Goal: Information Seeking & Learning: Learn about a topic

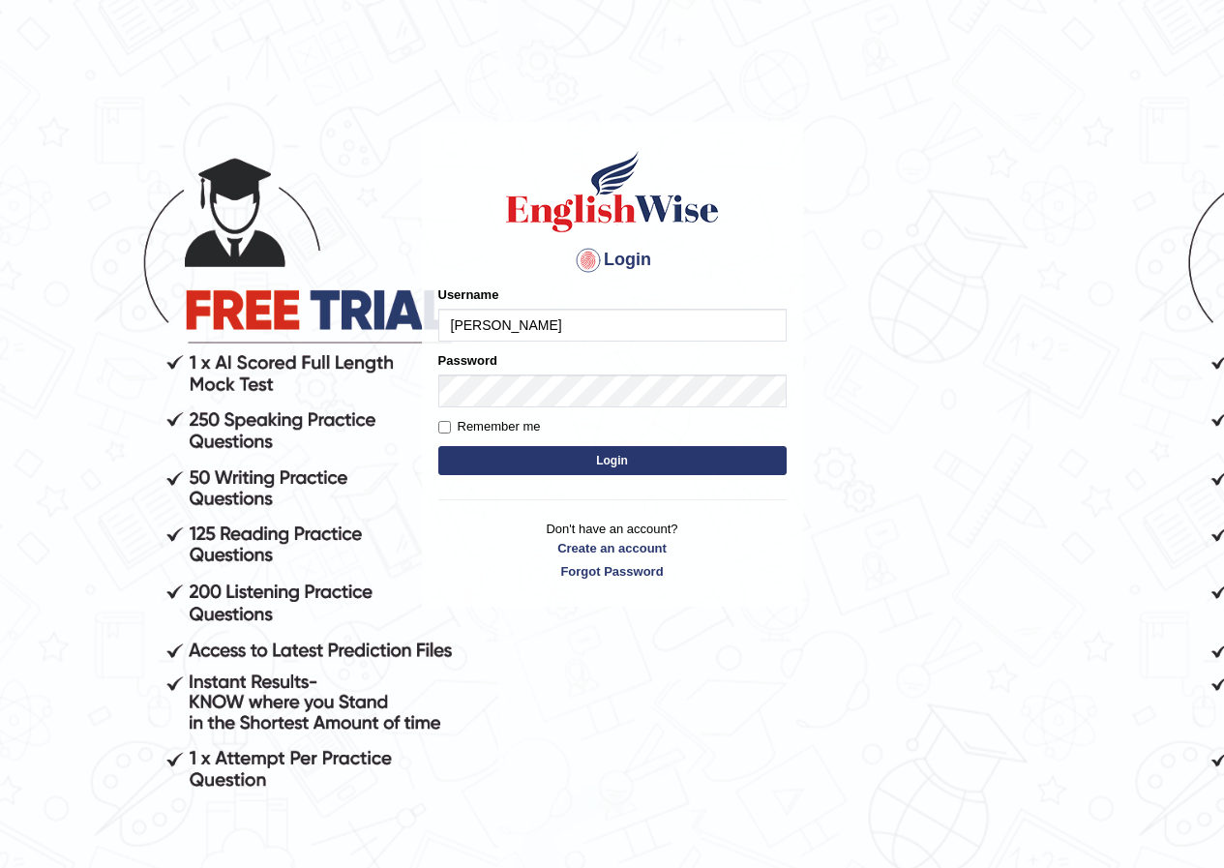
type input "reyad"
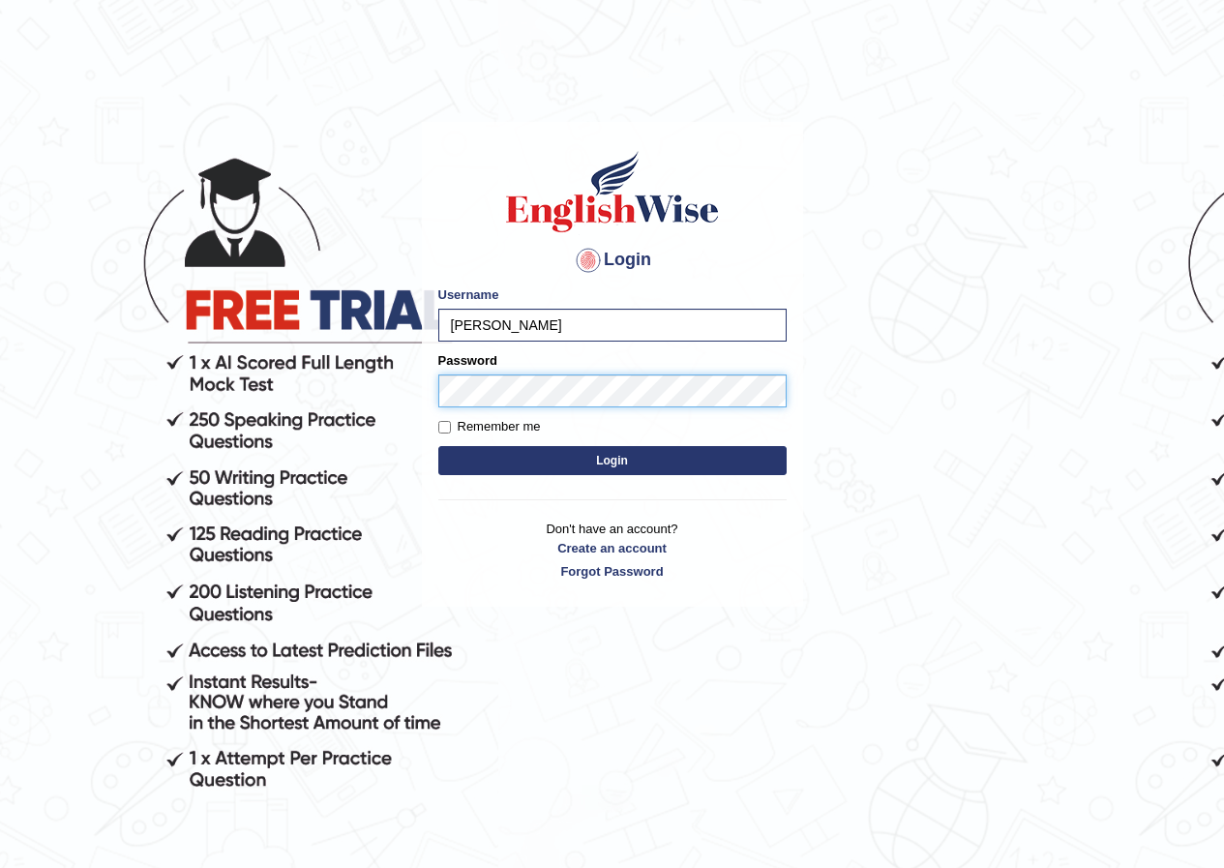
click at [438, 446] on button "Login" at bounding box center [612, 460] width 348 height 29
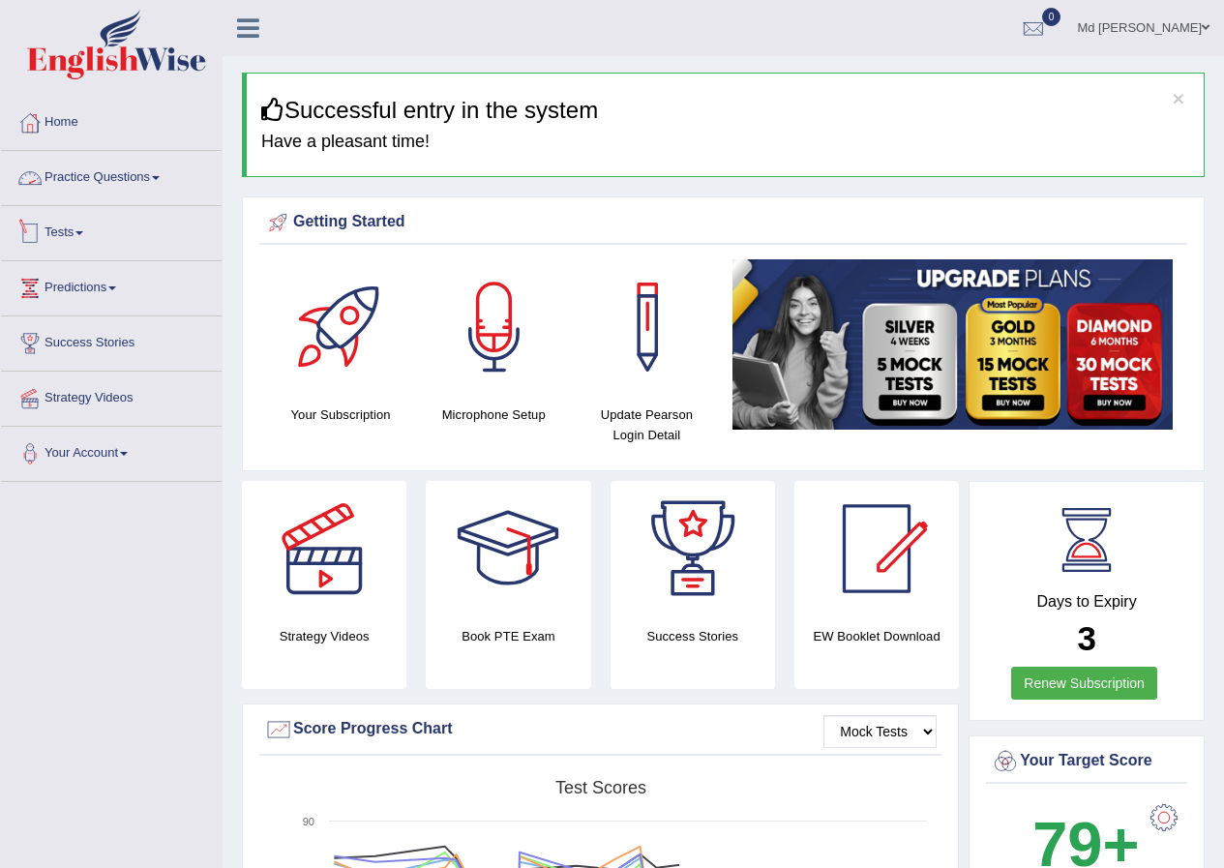
click at [137, 190] on link "Practice Questions" at bounding box center [111, 175] width 221 height 48
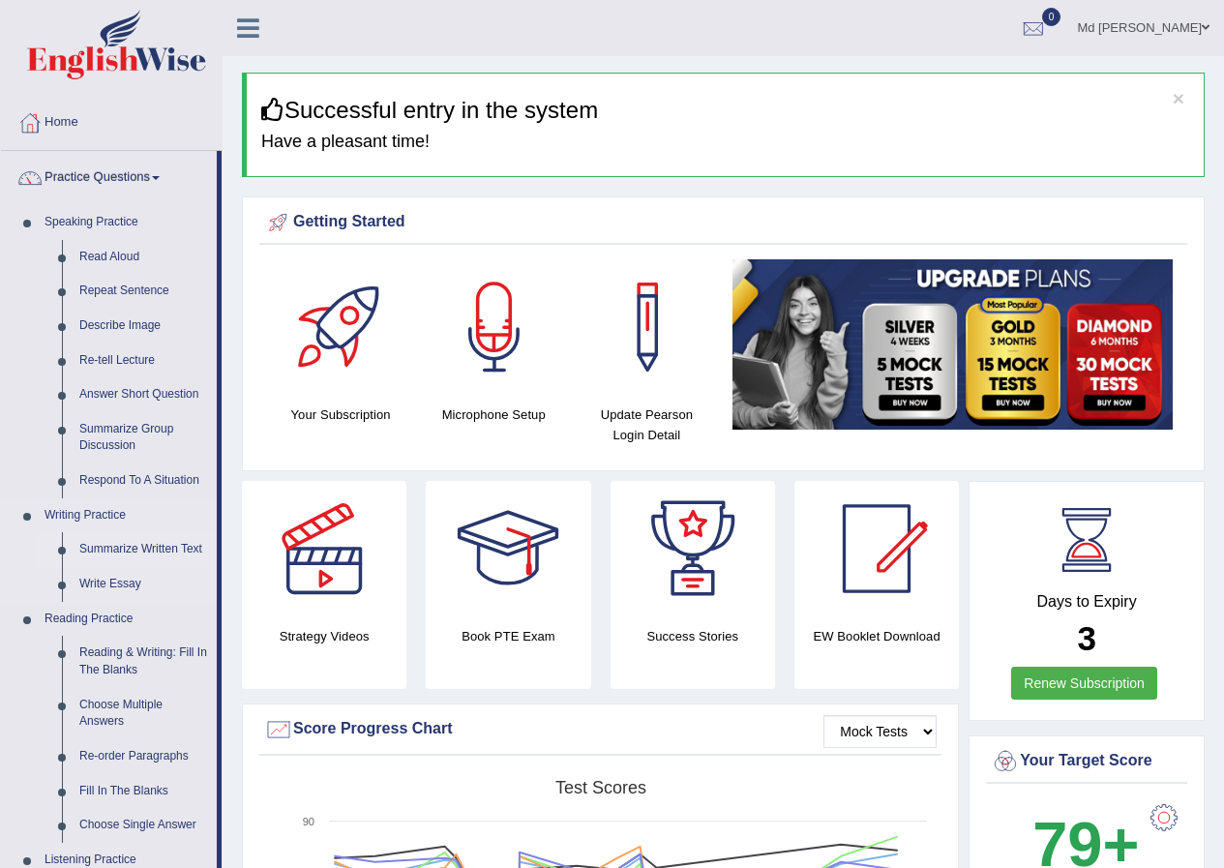
click at [130, 550] on link "Summarize Written Text" at bounding box center [144, 549] width 146 height 35
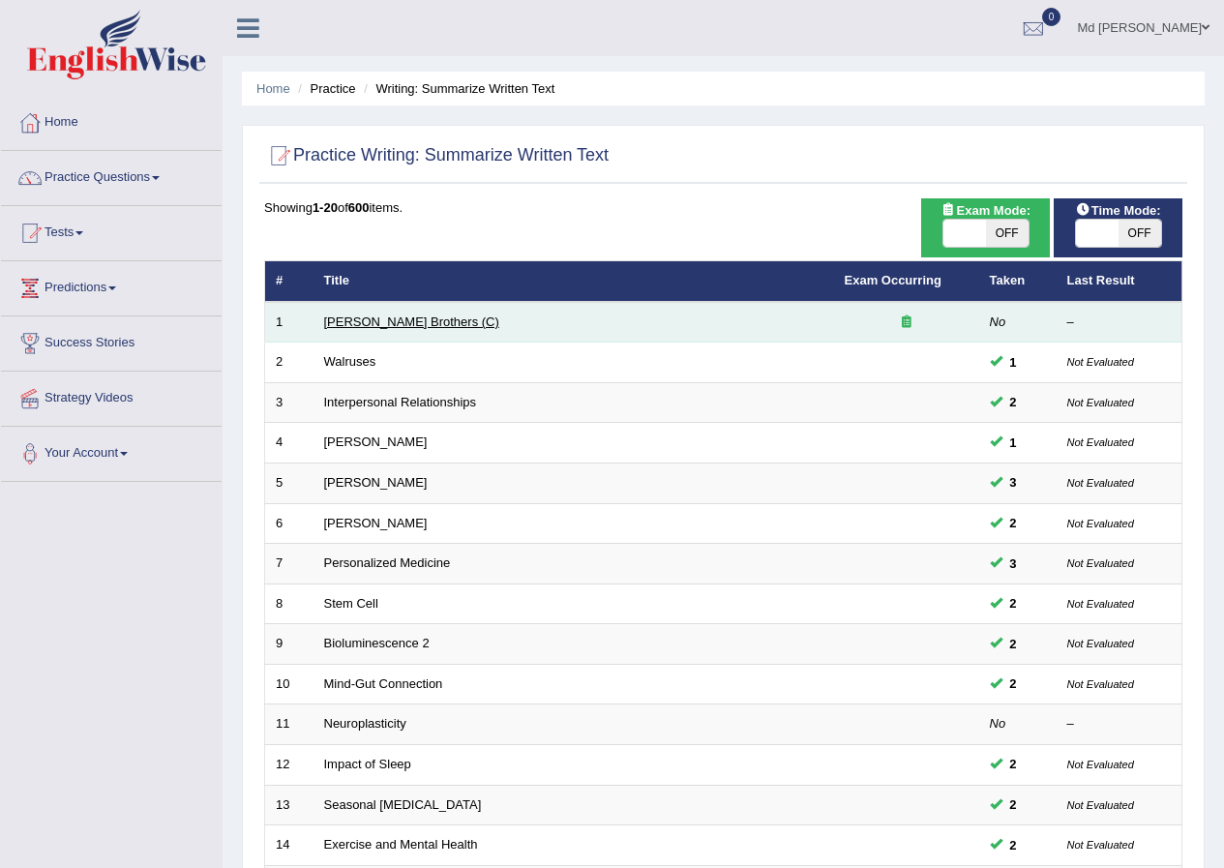
click at [399, 327] on link "Wright Brothers (C)" at bounding box center [411, 321] width 175 height 15
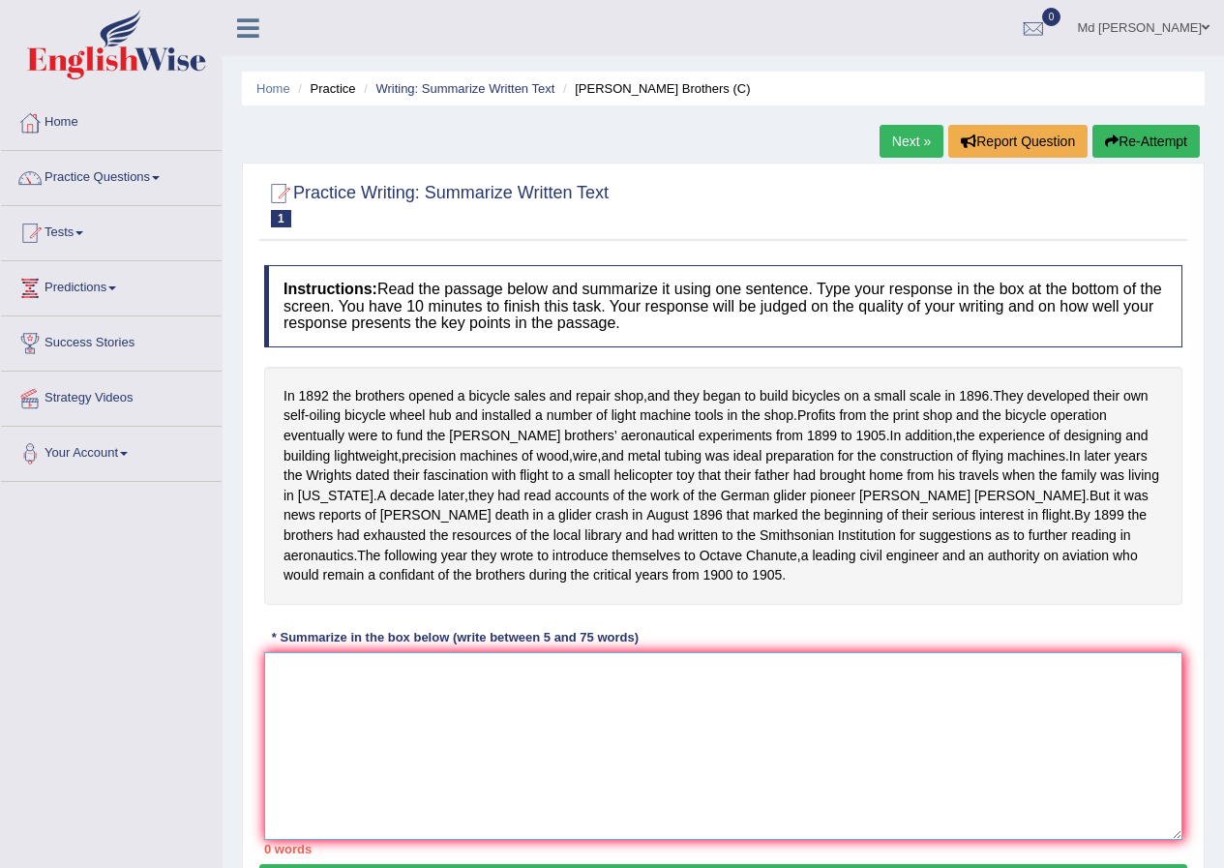
click at [718, 705] on textarea at bounding box center [723, 746] width 918 height 188
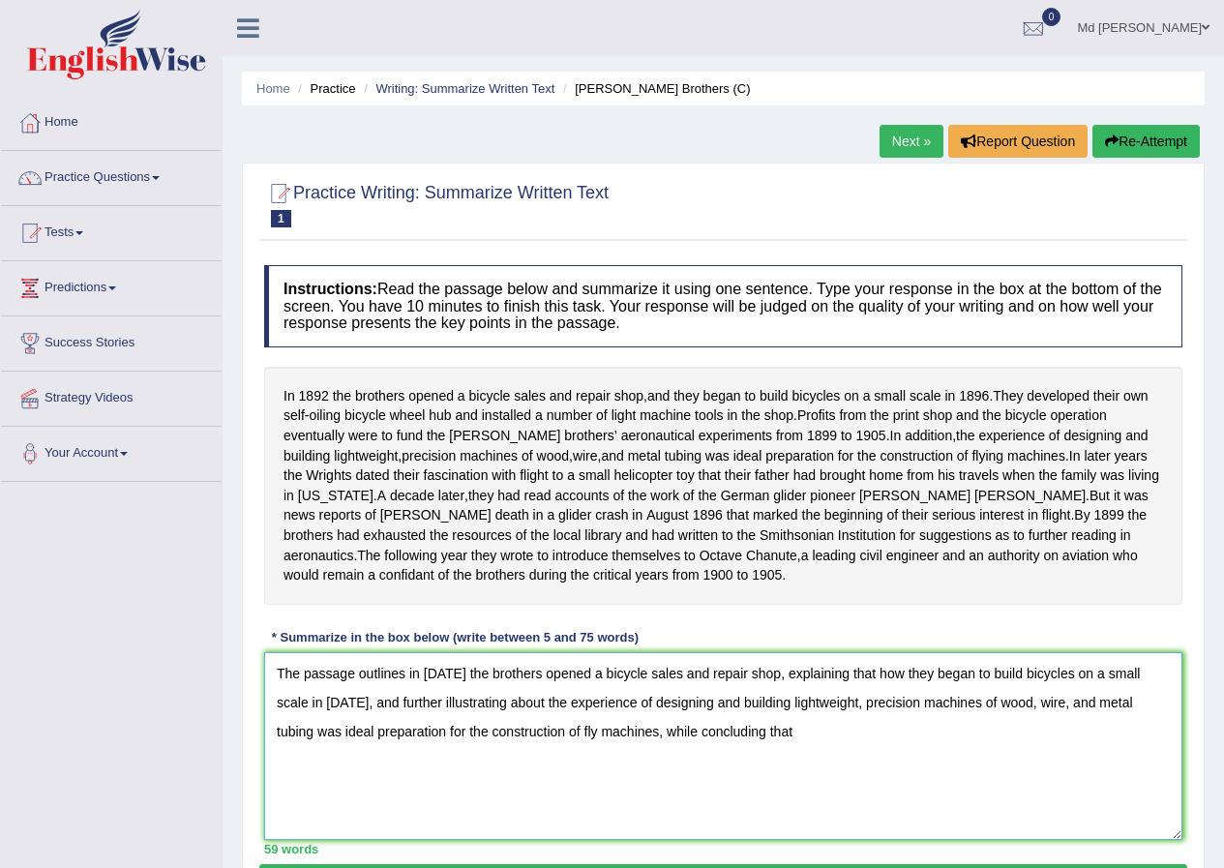
scroll to position [97, 0]
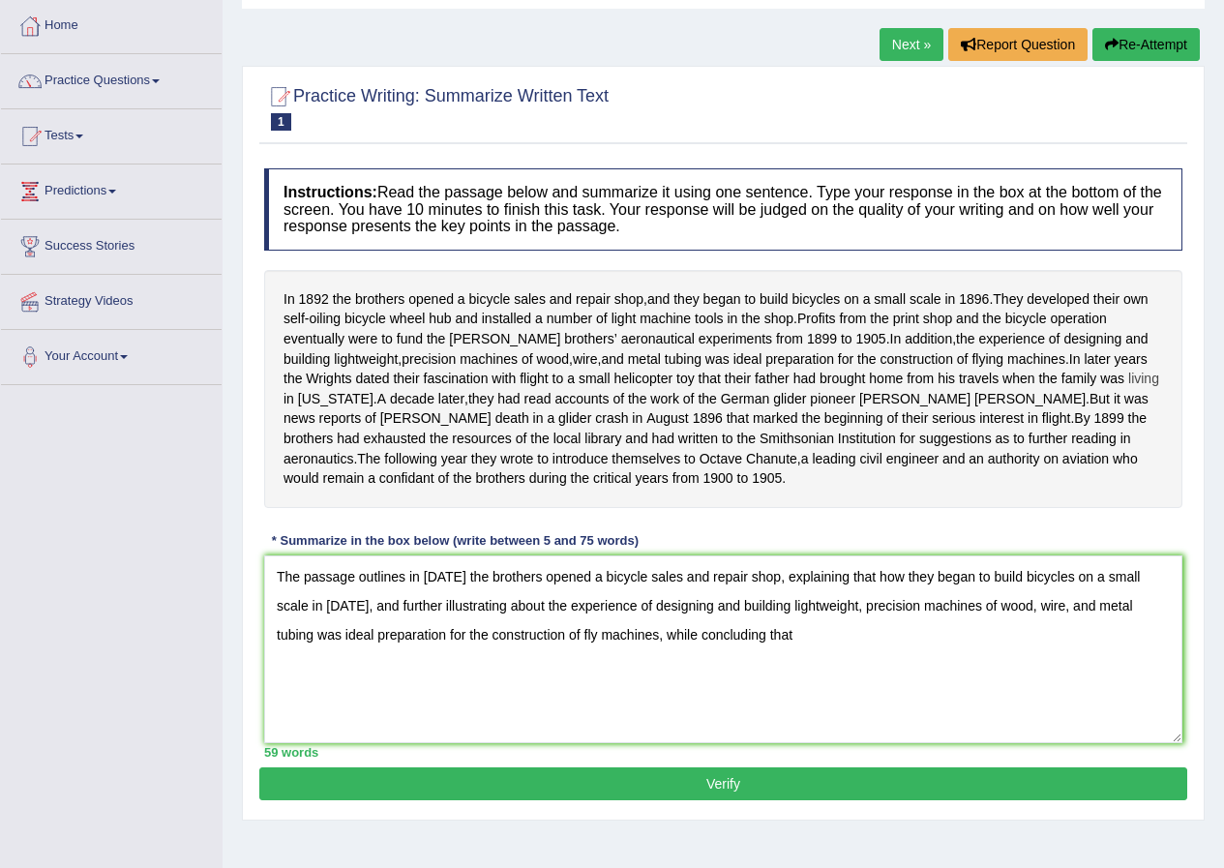
drag, startPoint x: 288, startPoint y: 393, endPoint x: 377, endPoint y: 409, distance: 90.5
click at [369, 397] on div "In 1892 the brothers opened a bicycle sales and repair shop , and they began to…" at bounding box center [723, 389] width 918 height 238
click at [784, 666] on textarea "The passage outlines in 1892 the brothers opened a bicycle sales and repair sho…" at bounding box center [723, 649] width 918 height 188
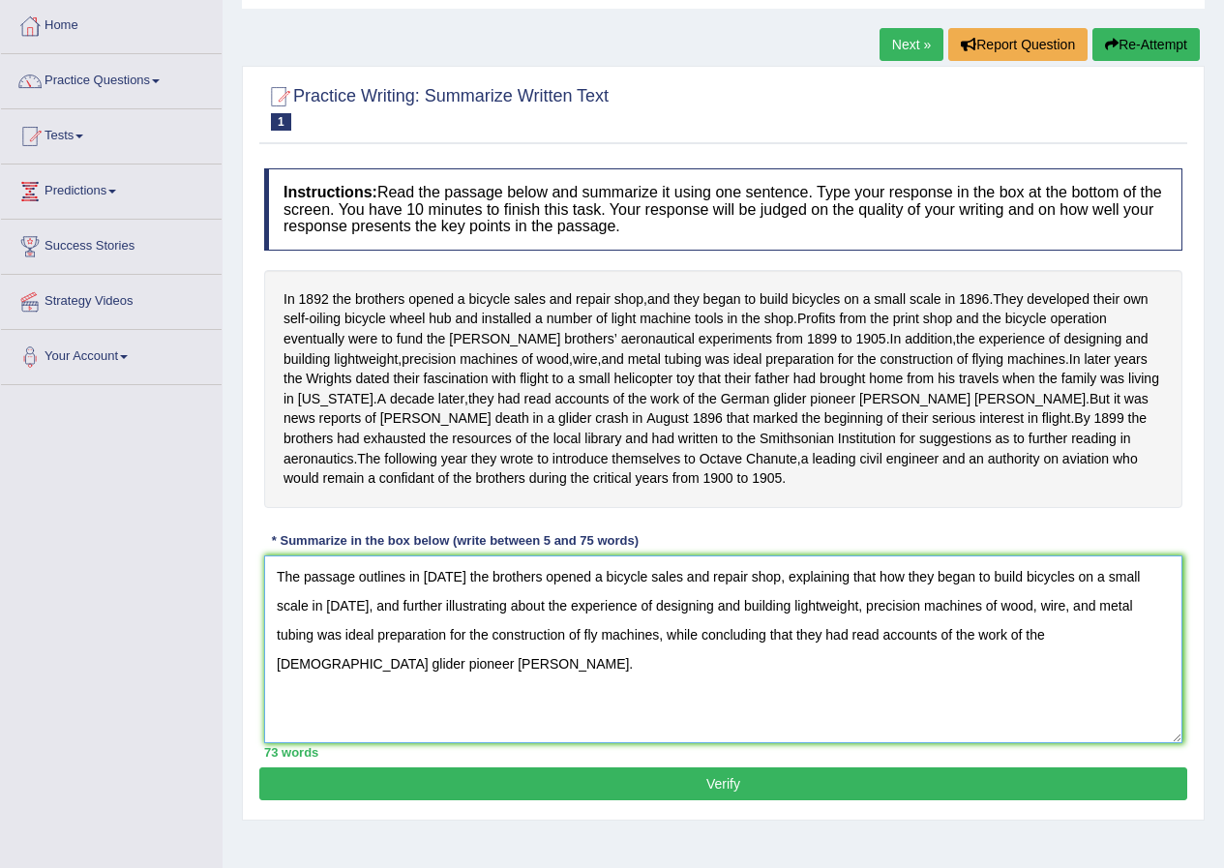
click at [1127, 652] on textarea "The passage outlines in 1892 the brothers opened a bicycle sales and repair sho…" at bounding box center [723, 649] width 918 height 188
type textarea "The passage outlines in 1892 the brothers opened a bicycle sales and repair sho…"
click at [795, 792] on button "Verify" at bounding box center [723, 783] width 928 height 33
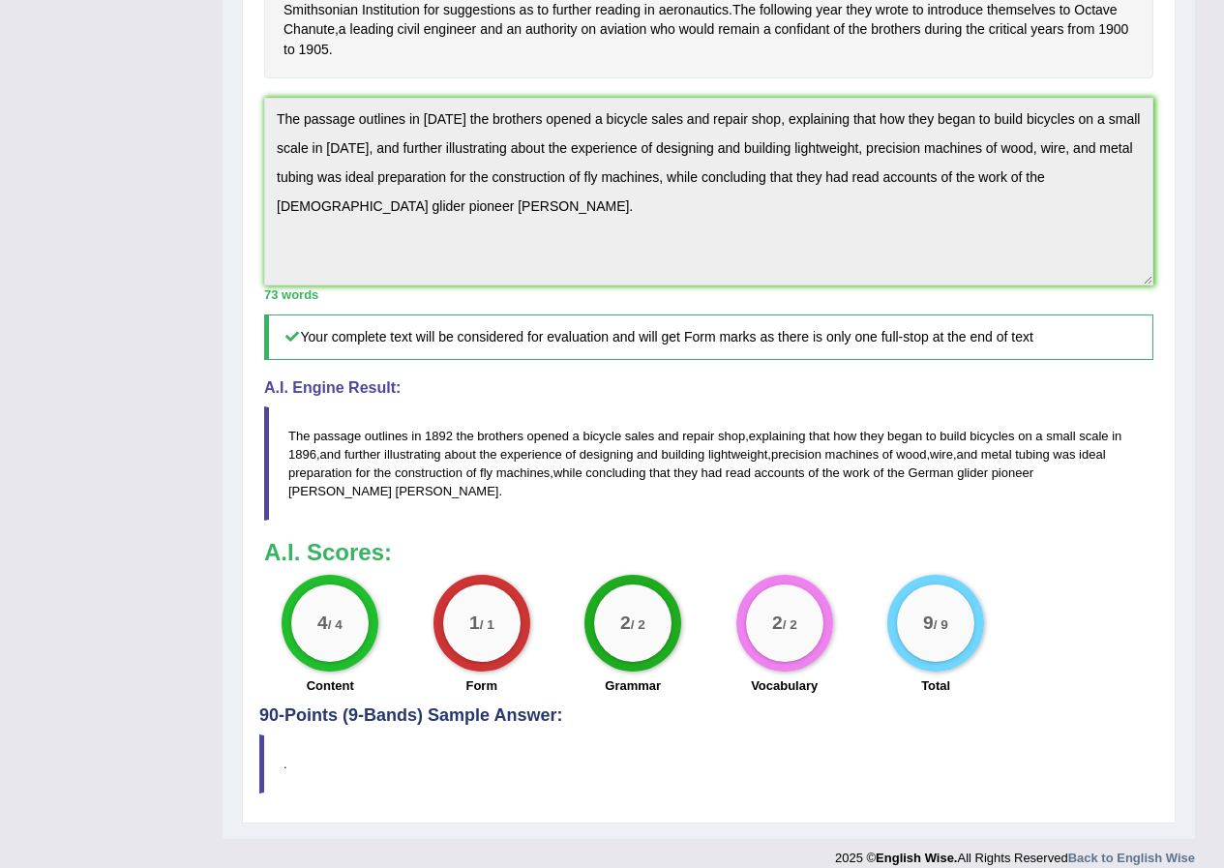
scroll to position [62, 0]
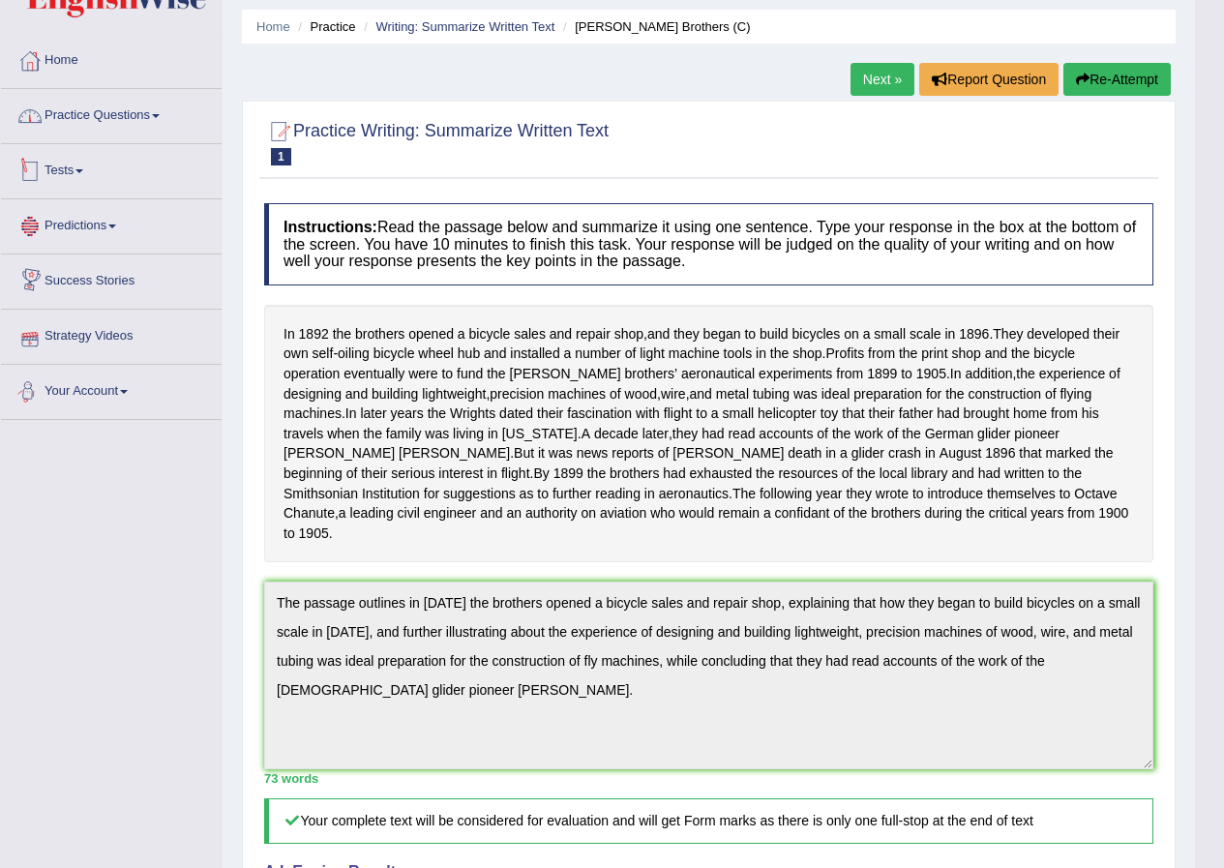
click at [153, 117] on link "Practice Questions" at bounding box center [111, 113] width 221 height 48
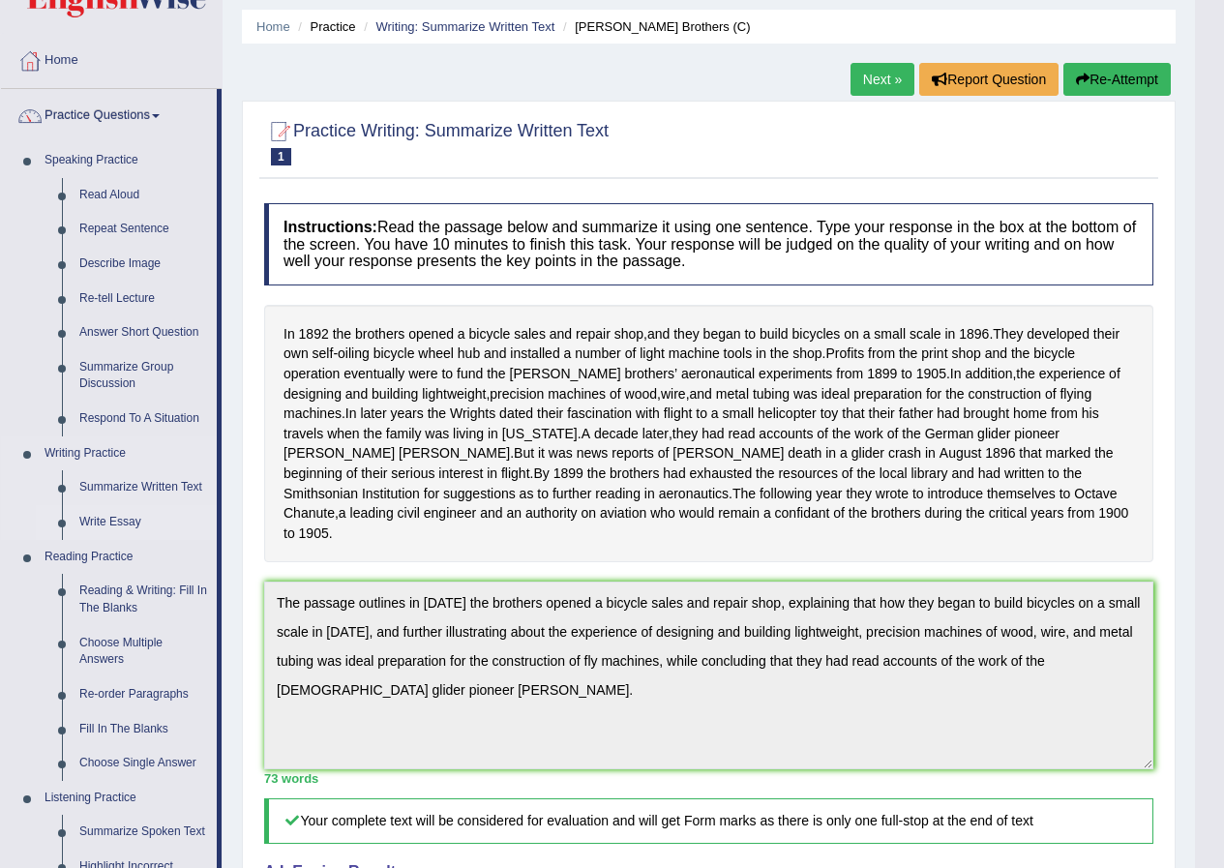
click at [92, 526] on link "Write Essay" at bounding box center [144, 522] width 146 height 35
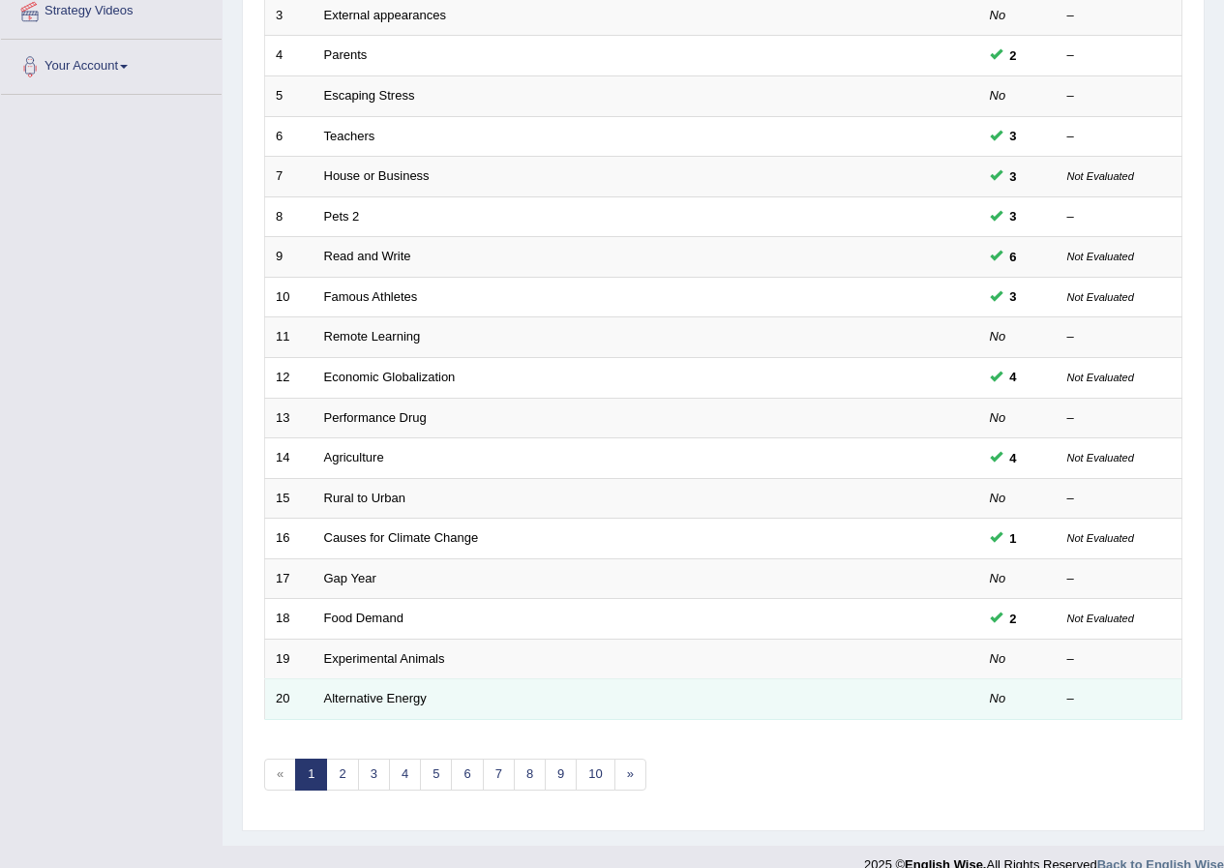
scroll to position [413, 0]
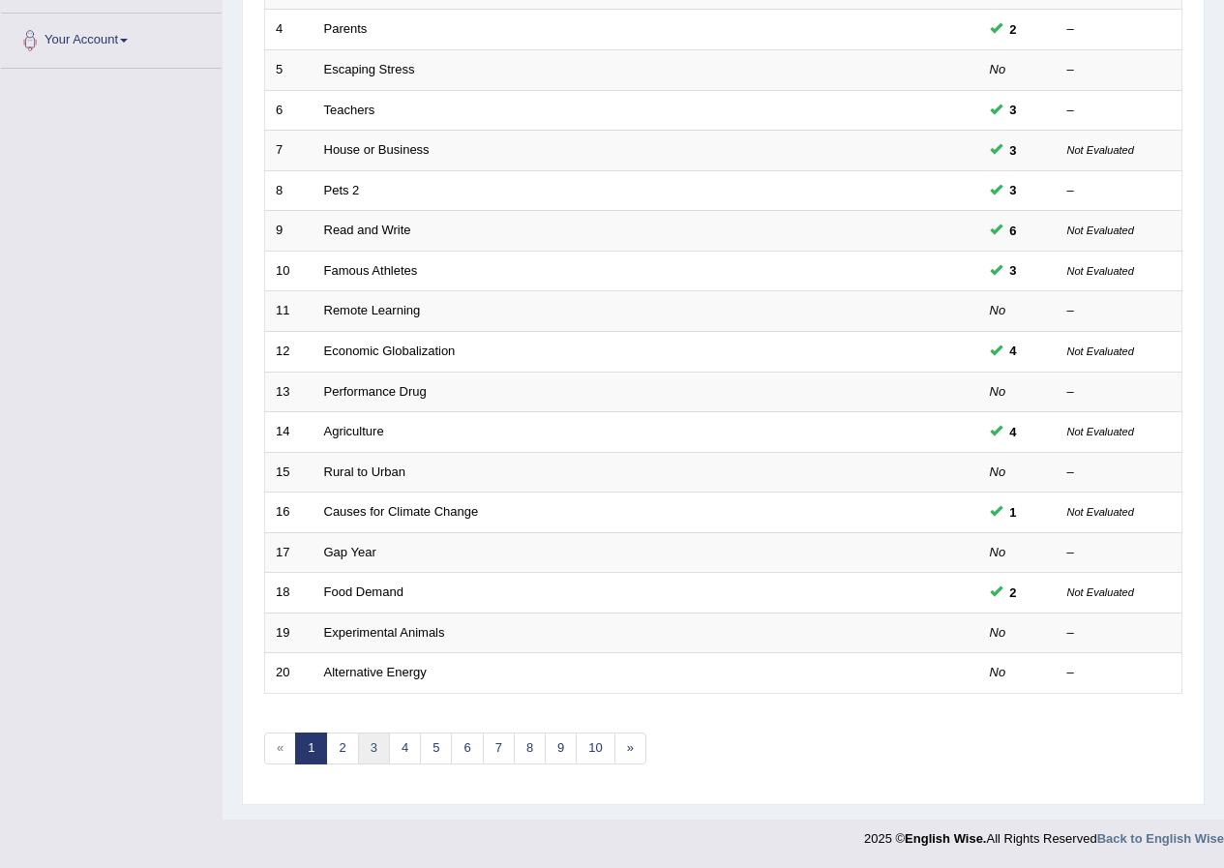
click at [361, 745] on link "3" at bounding box center [374, 748] width 32 height 32
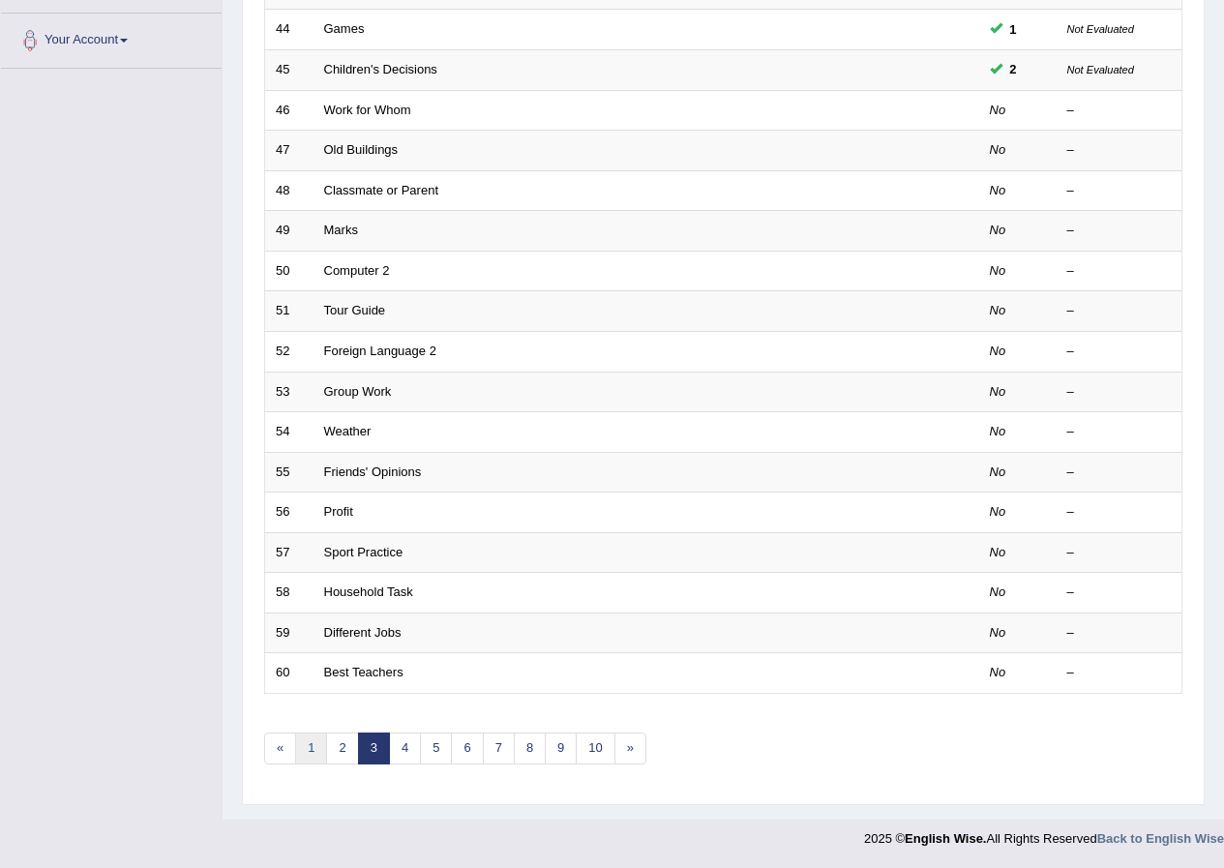
click at [319, 751] on link "1" at bounding box center [311, 748] width 32 height 32
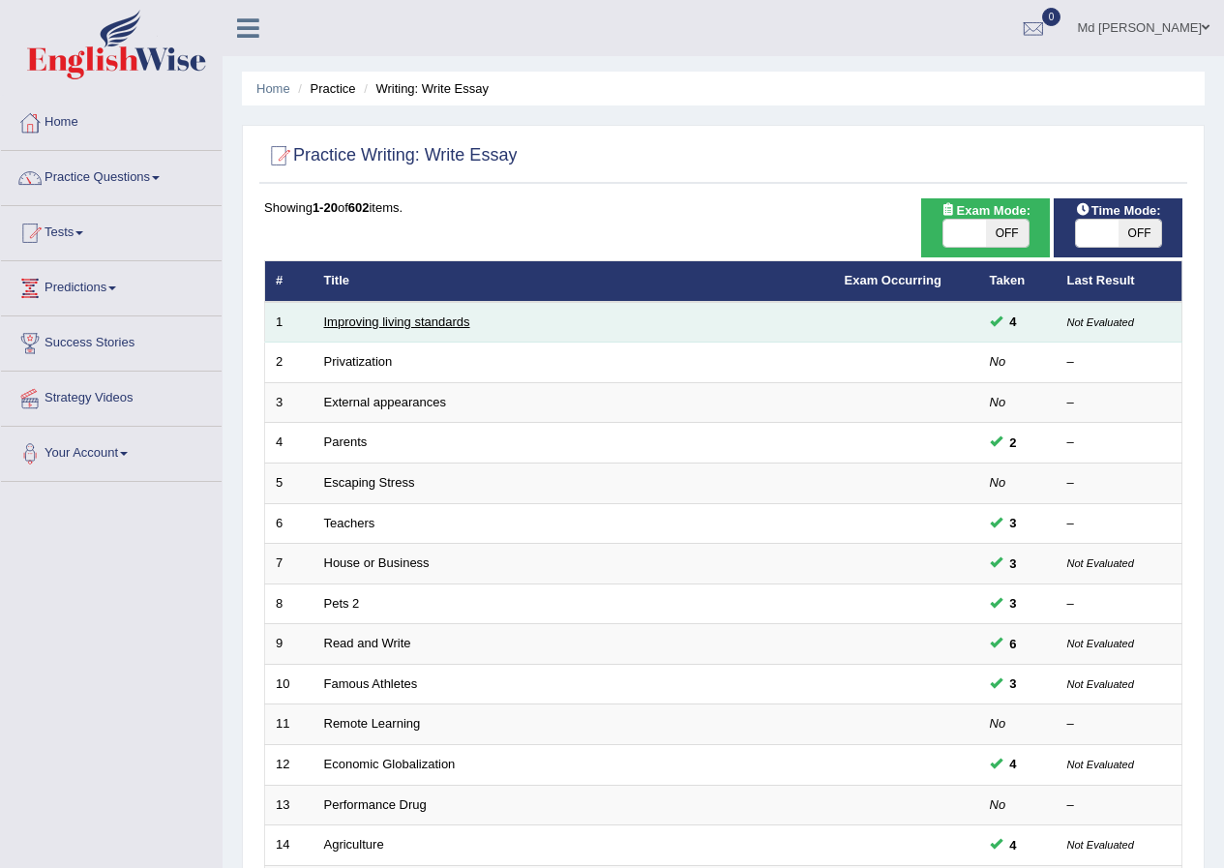
click at [380, 322] on link "Improving living standards" at bounding box center [397, 321] width 146 height 15
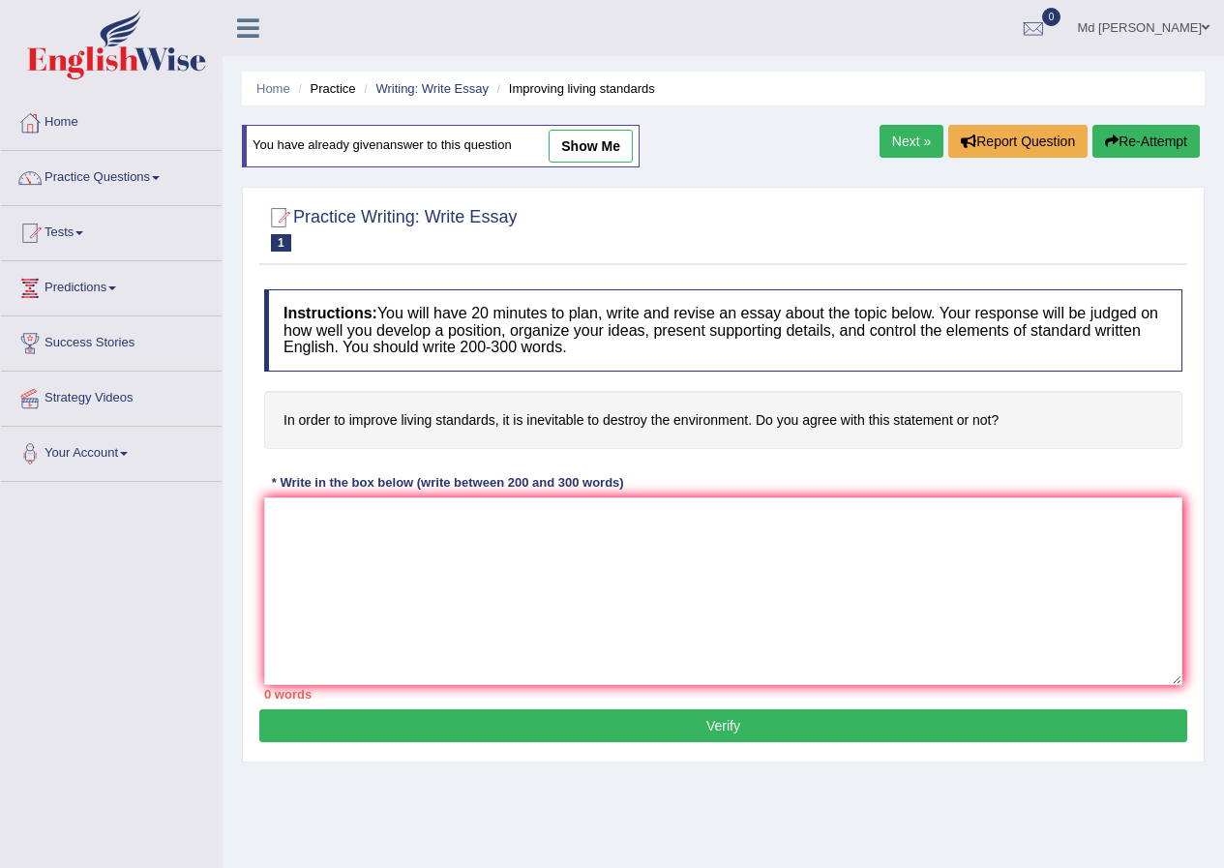
click at [596, 136] on link "show me" at bounding box center [591, 146] width 84 height 33
type textarea "The increasing influence of (topic name) on our lives has ignited numerous disc…"
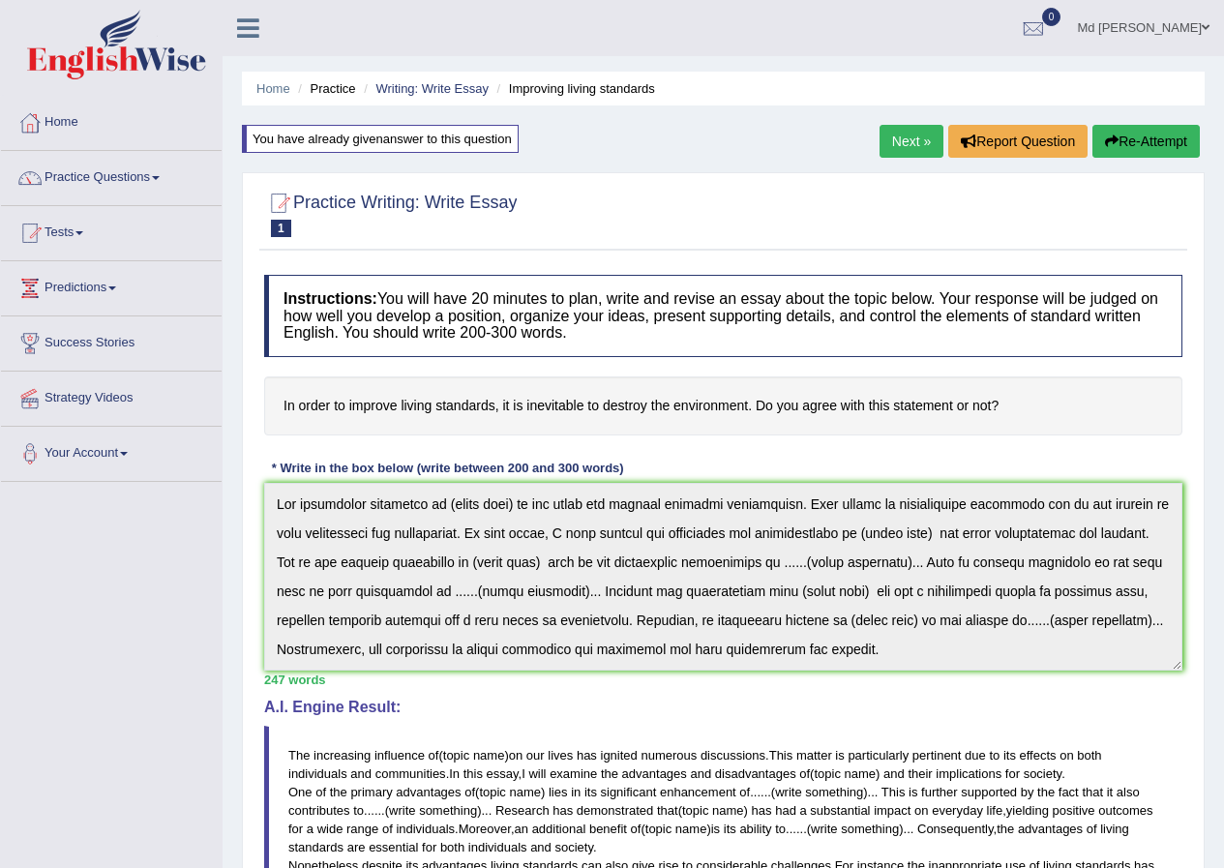
click at [543, 586] on div "Instructions: You will have 20 minutes to plan, write and revise an essay about…" at bounding box center [723, 728] width 928 height 927
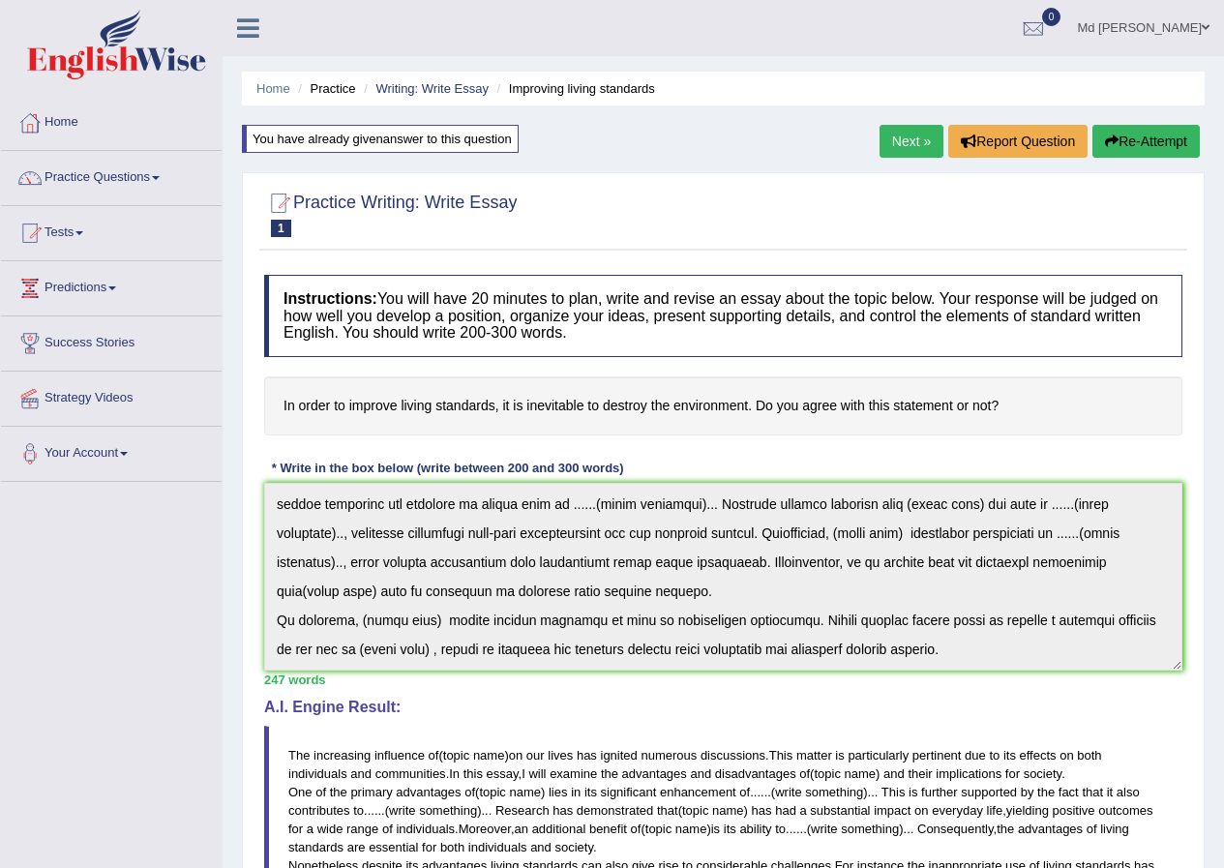
drag, startPoint x: 271, startPoint y: 482, endPoint x: 1165, endPoint y: 811, distance: 952.5
click at [1157, 818] on div "Instructions: You will have 20 minutes to plan, write and revise an essay about…" at bounding box center [723, 728] width 928 height 927
